Goal: Find contact information: Find contact information

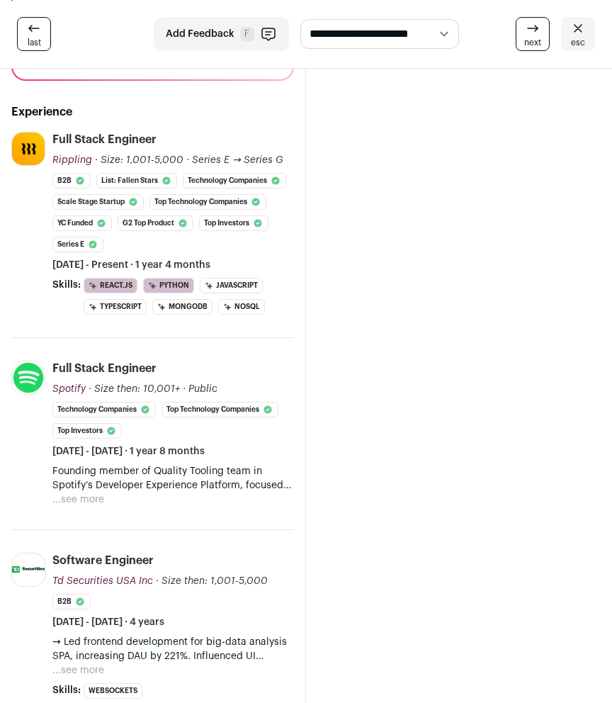
scroll to position [570, 0]
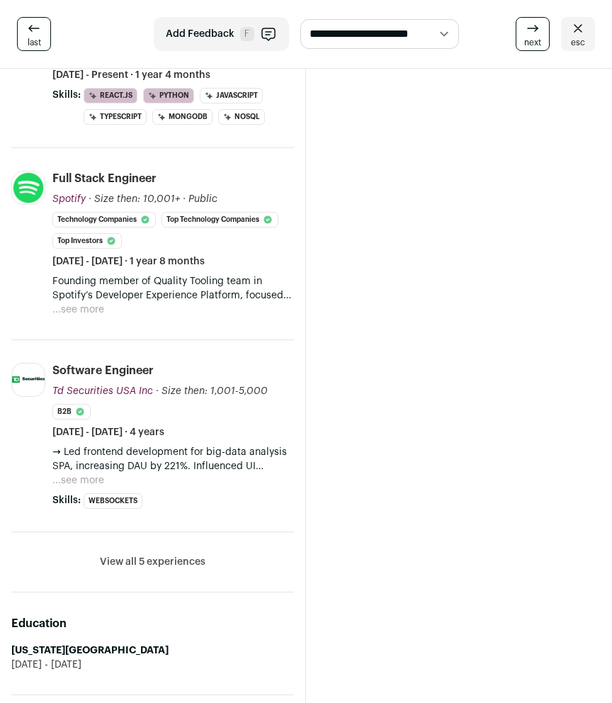
click at [158, 382] on div "Software Engineer Td Securities USA Inc Td Securities USA Inc [DOMAIN_NAME] Add…" at bounding box center [173, 401] width 242 height 77
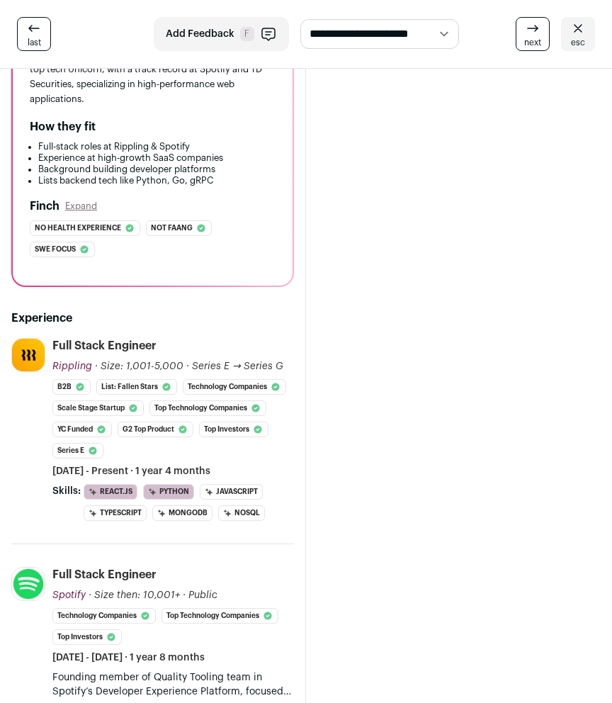
scroll to position [0, 0]
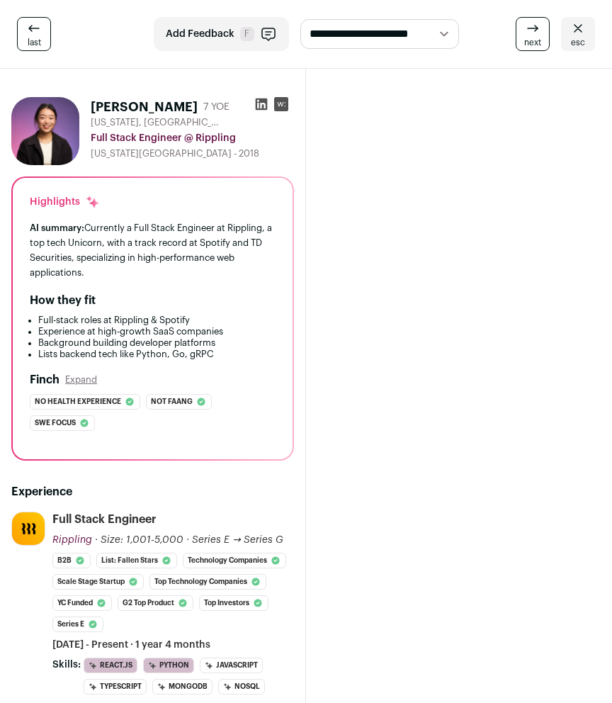
click at [57, 147] on img at bounding box center [45, 131] width 68 height 68
click at [265, 102] on icon at bounding box center [262, 104] width 12 height 12
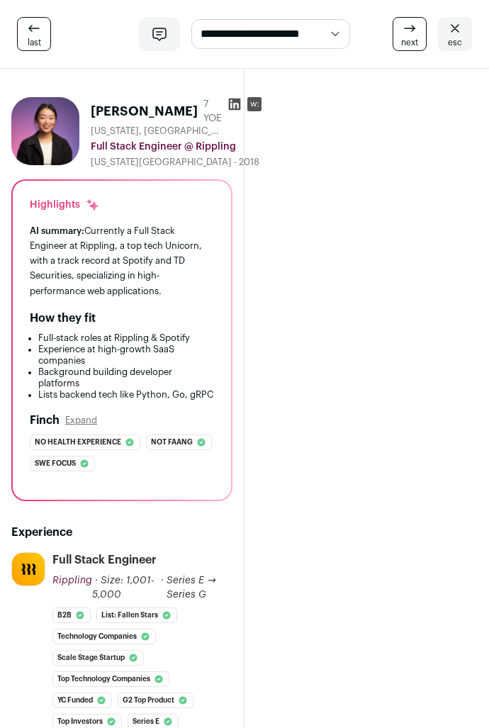
click at [247, 105] on rect at bounding box center [254, 104] width 14 height 14
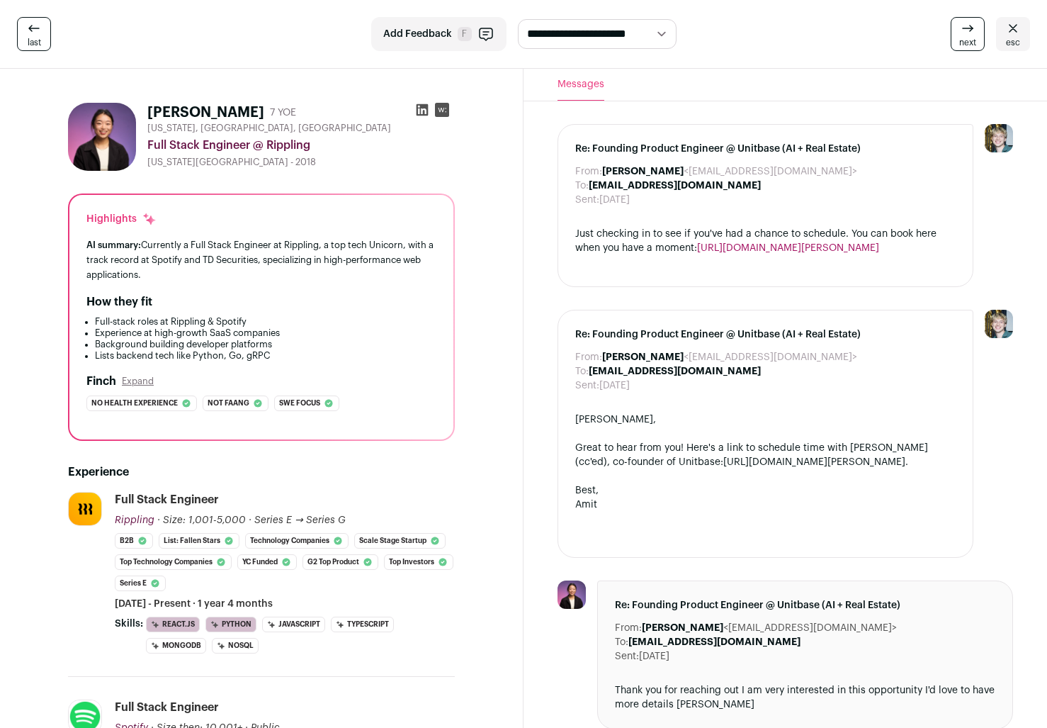
drag, startPoint x: 591, startPoint y: 186, endPoint x: 709, endPoint y: 189, distance: 117.7
click at [709, 189] on b "[EMAIL_ADDRESS][DOMAIN_NAME]" at bounding box center [675, 186] width 172 height 10
drag, startPoint x: 712, startPoint y: 186, endPoint x: 593, endPoint y: 185, distance: 119.0
click at [593, 185] on b "[EMAIL_ADDRESS][DOMAIN_NAME]" at bounding box center [675, 186] width 172 height 10
copy b "[EMAIL_ADDRESS][DOMAIN_NAME]"
